Goal: Information Seeking & Learning: Check status

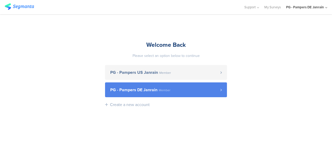
click at [145, 86] on link "PG - Pampers DE Janrain Member" at bounding box center [166, 89] width 122 height 15
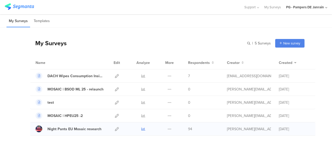
click at [141, 128] on icon at bounding box center [143, 129] width 4 height 4
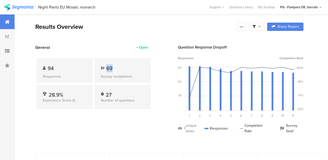
drag, startPoint x: 114, startPoint y: 69, endPoint x: 105, endPoint y: 68, distance: 8.6
click at [105, 68] on div "69" at bounding box center [123, 68] width 44 height 8
